Goal: Task Accomplishment & Management: Manage account settings

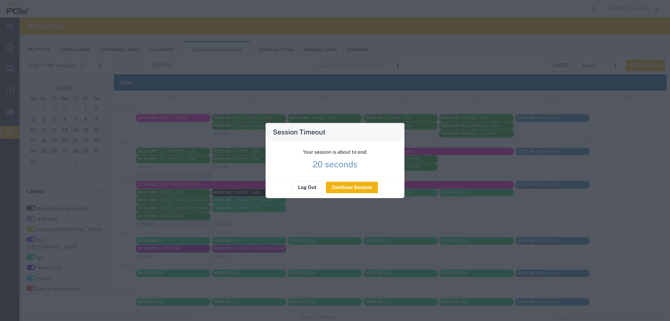
scroll to position [231, 0]
click at [356, 186] on button "Continue Session" at bounding box center [352, 187] width 52 height 11
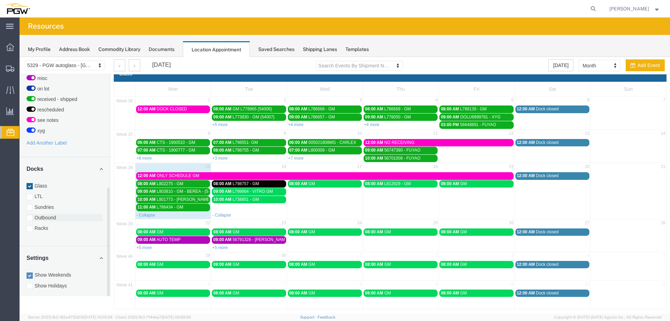
scroll to position [12, 0]
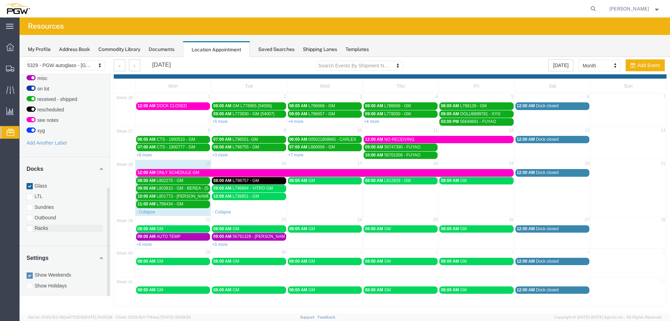
click at [54, 224] on label "Racks" at bounding box center [65, 227] width 76 height 7
click at [20, 57] on input "Racks" at bounding box center [20, 57] width 0 height 0
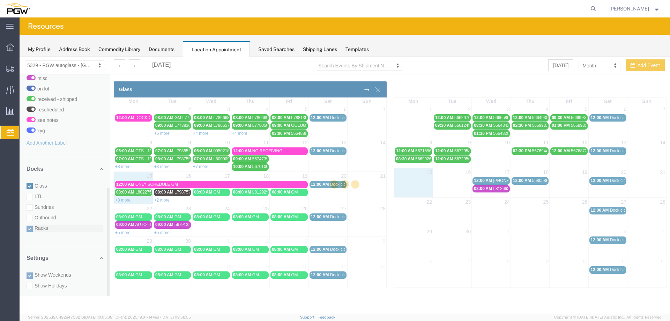
scroll to position [0, 0]
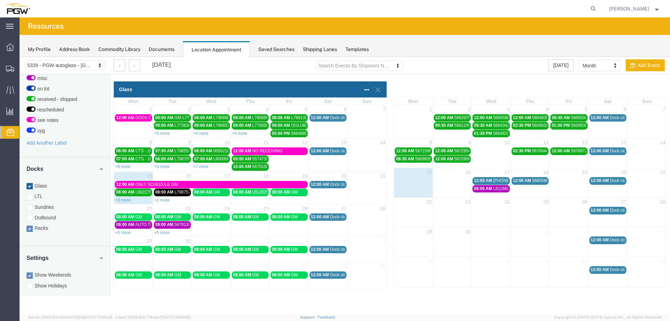
click at [523, 181] on span "12:00 AM" at bounding box center [522, 180] width 18 height 5
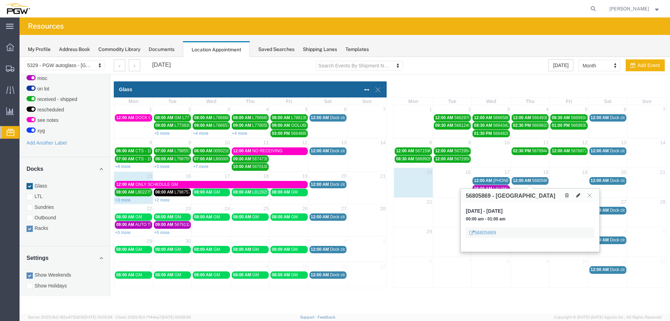
click at [577, 198] on button at bounding box center [579, 195] width 10 height 7
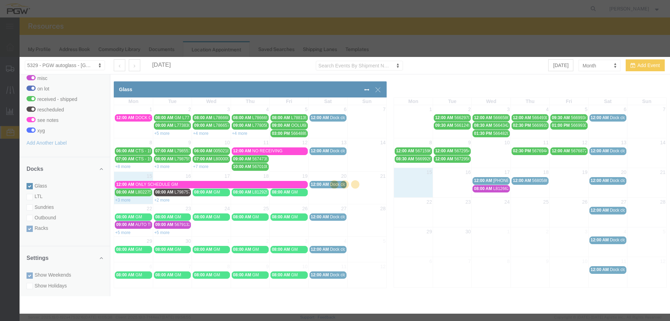
select select
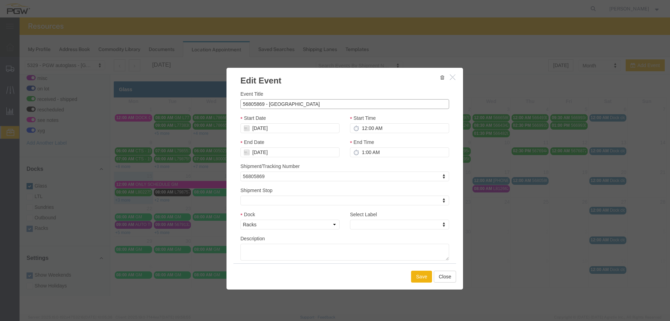
click at [294, 104] on input "56805869 - [GEOGRAPHIC_DATA]" at bounding box center [345, 104] width 209 height 10
type input "56805869 - [GEOGRAPHIC_DATA] (54002)"
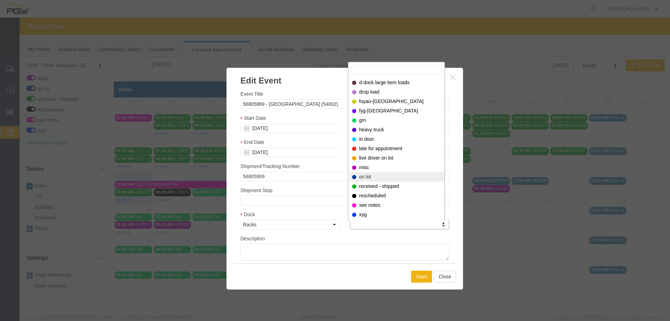
select select "300"
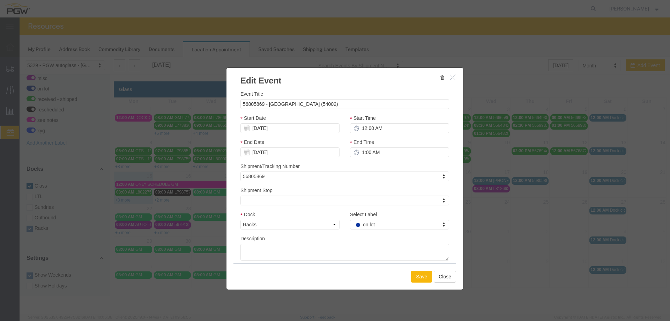
click at [413, 276] on button "Save" at bounding box center [421, 277] width 21 height 12
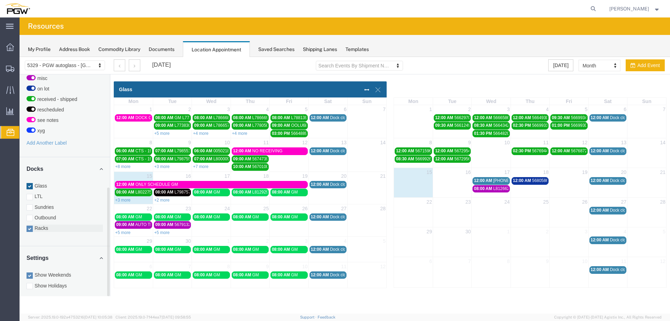
click at [31, 226] on div at bounding box center [30, 229] width 6 height 6
click at [20, 57] on input "Racks" at bounding box center [20, 57] width 0 height 0
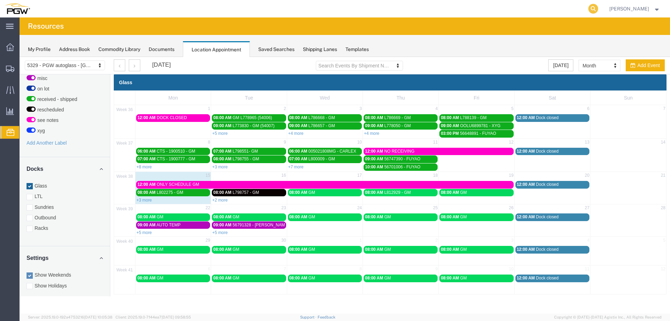
click at [597, 8] on icon at bounding box center [594, 9] width 10 height 10
paste input "56791328"
type input "56791328"
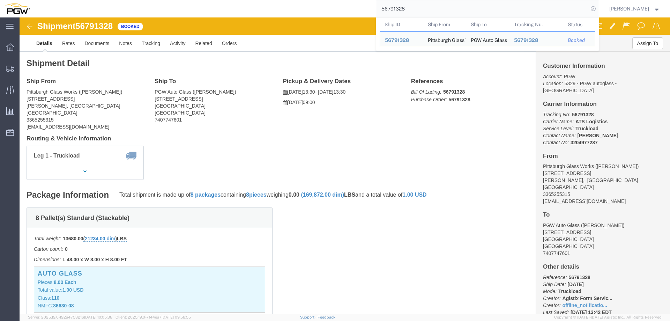
click at [598, 10] on icon at bounding box center [594, 9] width 10 height 10
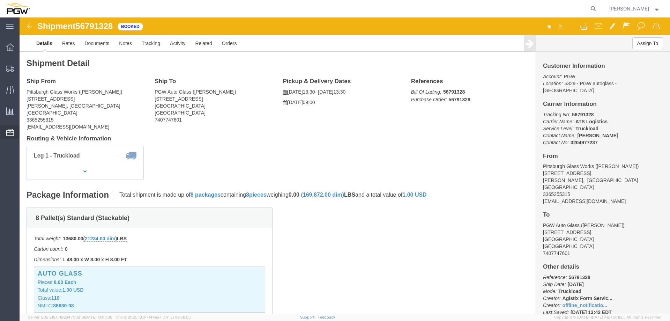
click at [0, 0] on span "Location Appointment" at bounding box center [0, 0] width 0 height 0
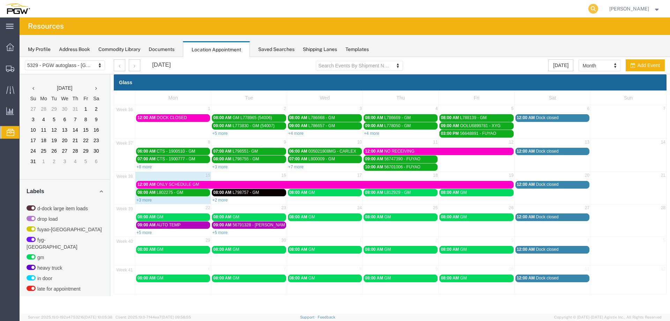
click at [596, 9] on icon at bounding box center [594, 9] width 10 height 10
click at [576, 11] on input "search" at bounding box center [482, 8] width 212 height 17
type input "56791328"
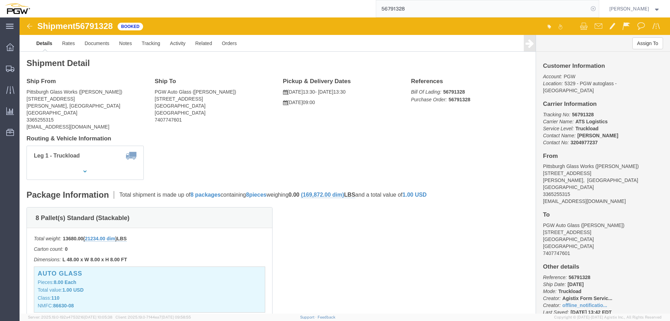
click at [596, 10] on icon at bounding box center [594, 9] width 10 height 10
click at [0, 0] on span "Location Appointment" at bounding box center [0, 0] width 0 height 0
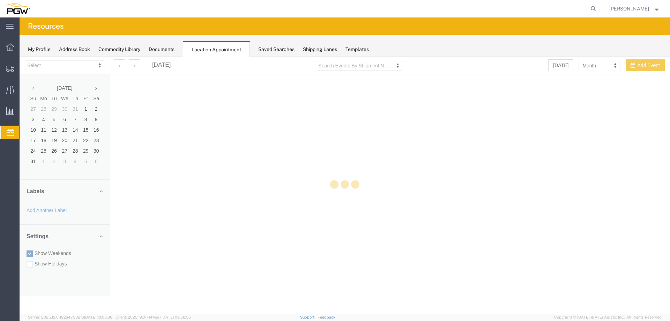
select select "28253"
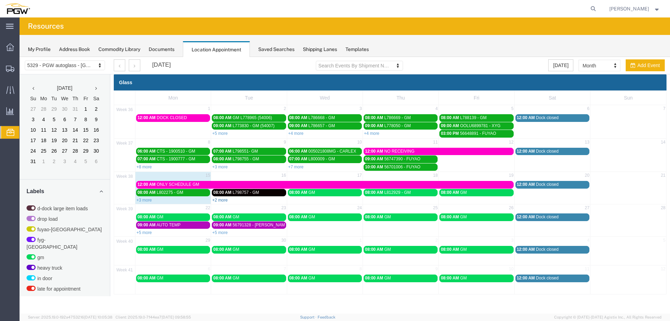
click at [219, 200] on link "+2 more" at bounding box center [219, 200] width 15 height 5
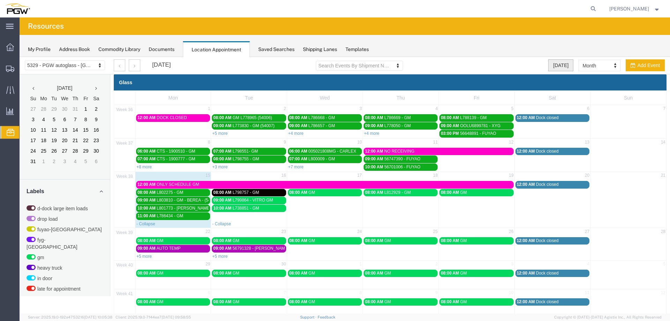
click at [551, 64] on button "[DATE]" at bounding box center [560, 65] width 25 height 12
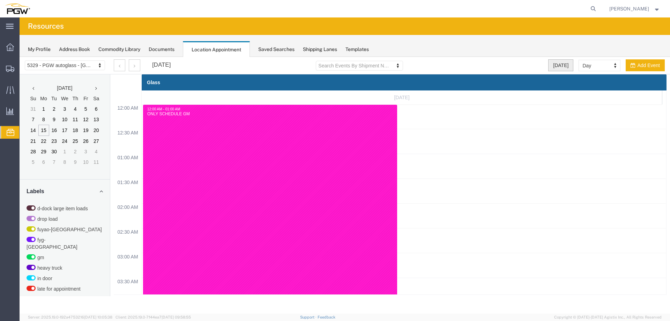
select select "agendaDay"
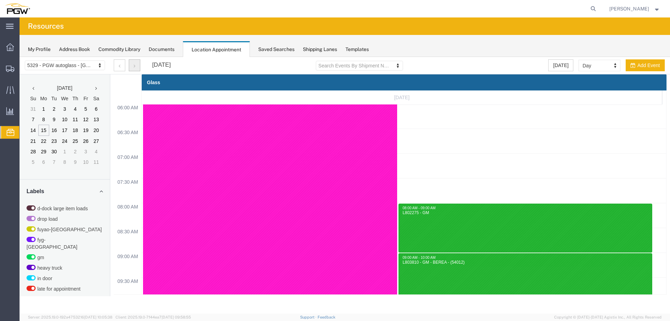
click at [133, 64] on button "button" at bounding box center [135, 65] width 12 height 12
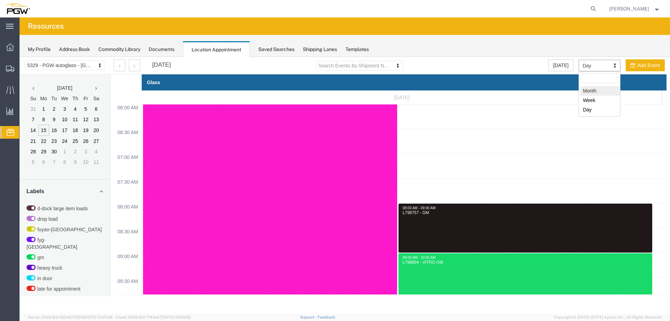
select select "month"
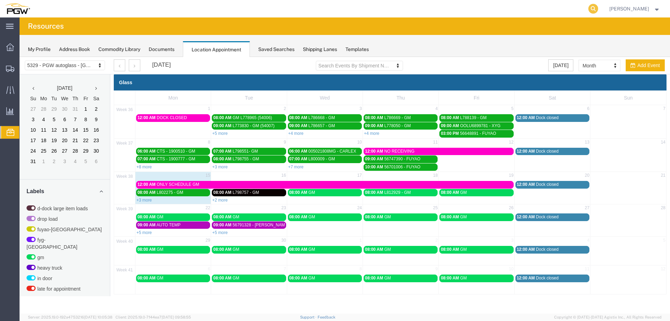
click at [593, 7] on icon at bounding box center [594, 9] width 10 height 10
click at [589, 7] on input "search" at bounding box center [482, 8] width 212 height 17
type input "668548"
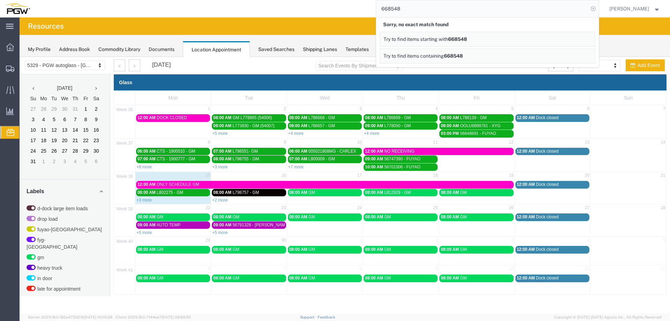
click at [593, 10] on icon at bounding box center [594, 9] width 10 height 10
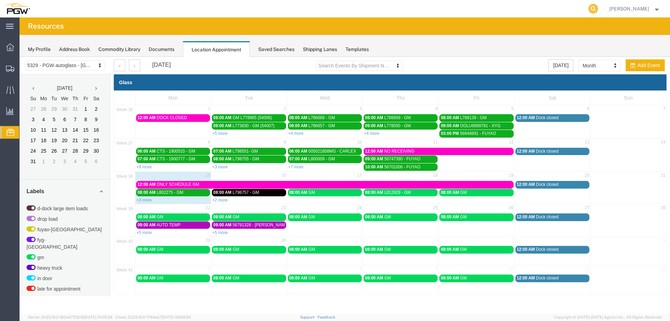
click at [596, 9] on icon at bounding box center [594, 9] width 10 height 10
click at [581, 10] on input "search" at bounding box center [482, 8] width 212 height 17
type input "668523"
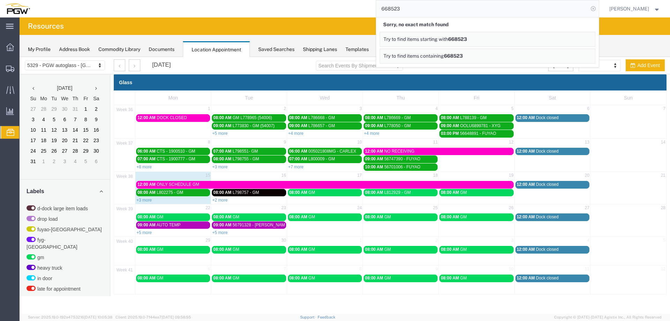
click at [595, 5] on icon at bounding box center [594, 9] width 10 height 10
